Goal: Find specific page/section: Find specific page/section

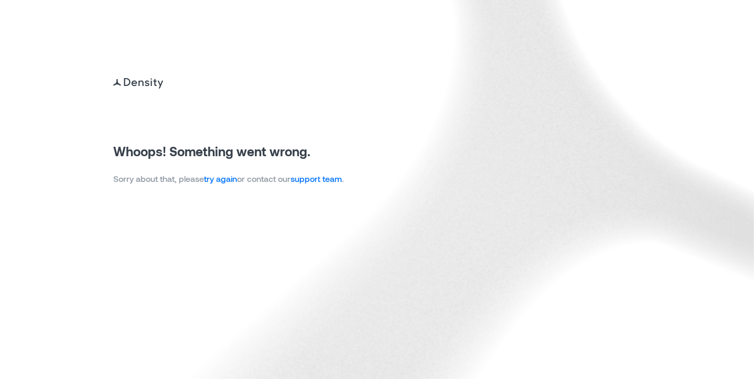
click at [225, 181] on link "try again" at bounding box center [220, 178] width 33 height 10
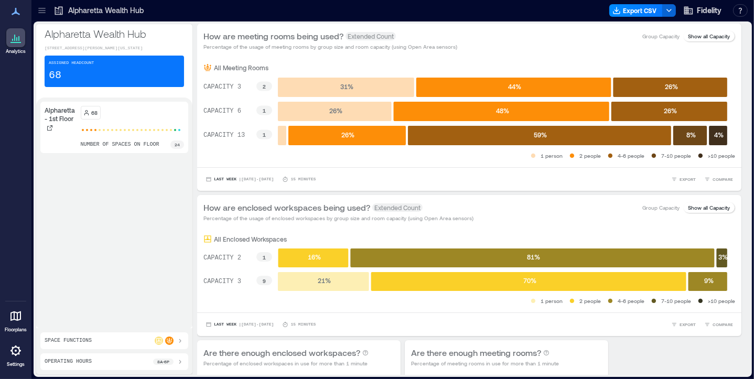
click at [41, 10] on icon at bounding box center [41, 10] width 7 height 1
